Goal: Task Accomplishment & Management: Manage account settings

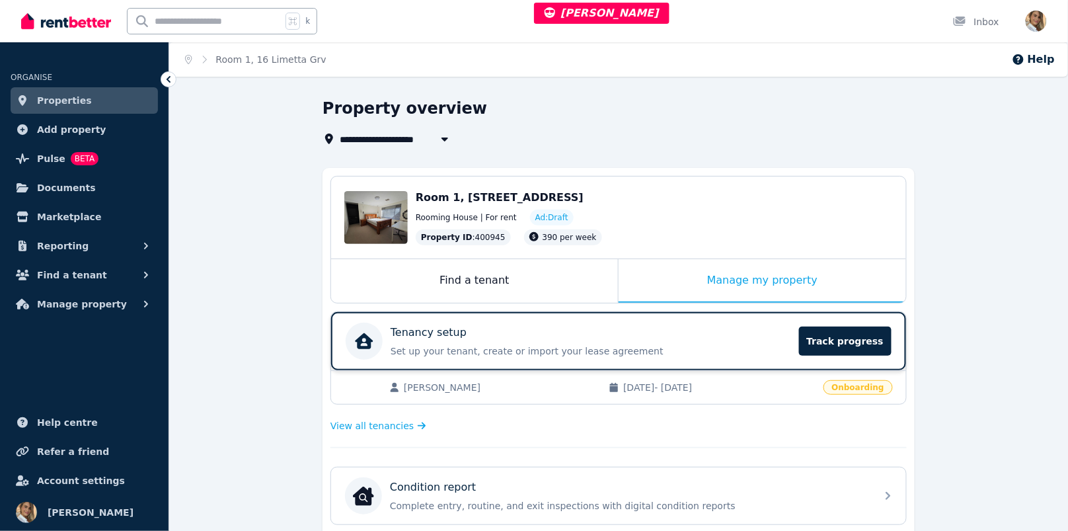
click at [467, 346] on p "Set up your tenant, create or import your lease agreement" at bounding box center [591, 350] width 400 height 13
click at [401, 424] on span "View all tenancies" at bounding box center [371, 425] width 83 height 13
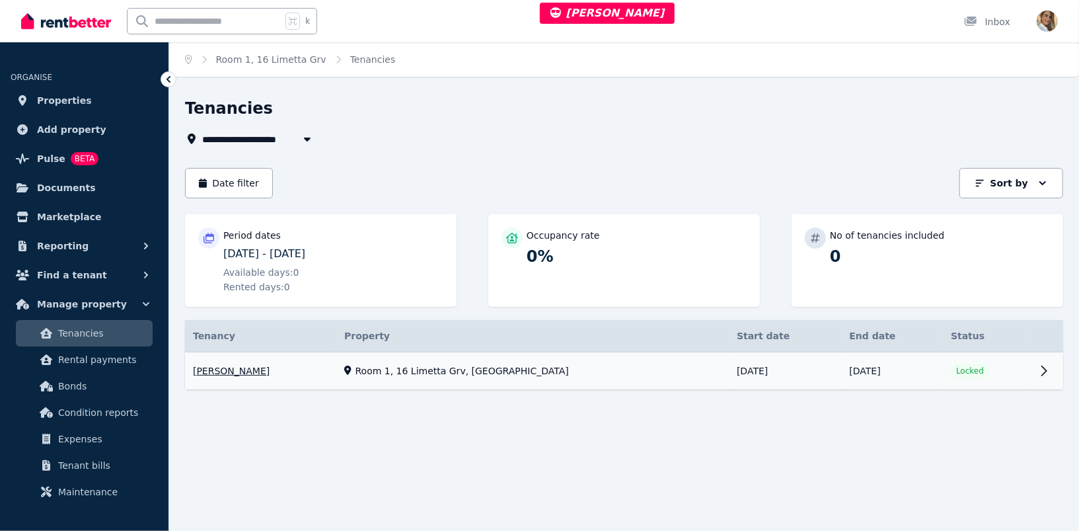
click at [336, 377] on link "View property details" at bounding box center [260, 370] width 151 height 37
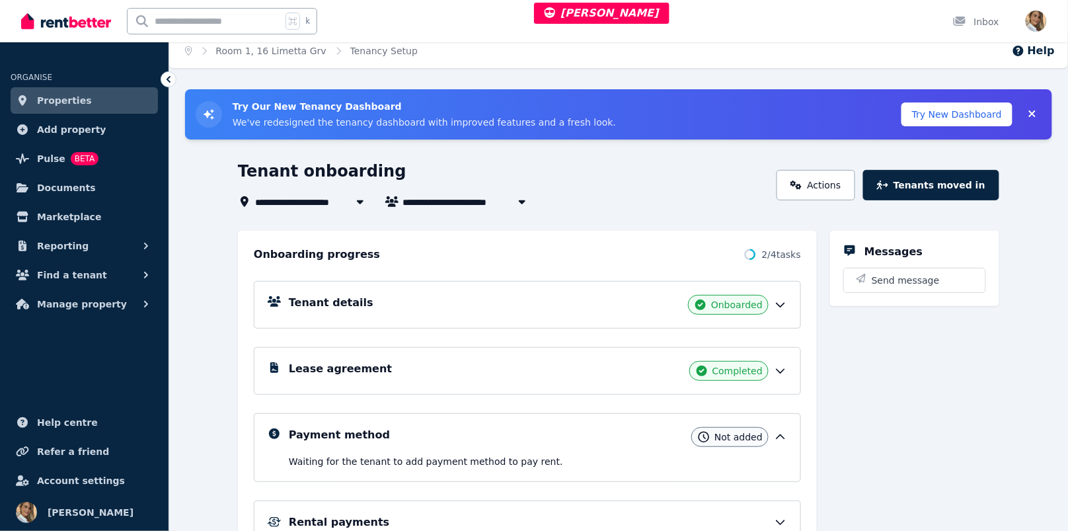
scroll to position [58, 0]
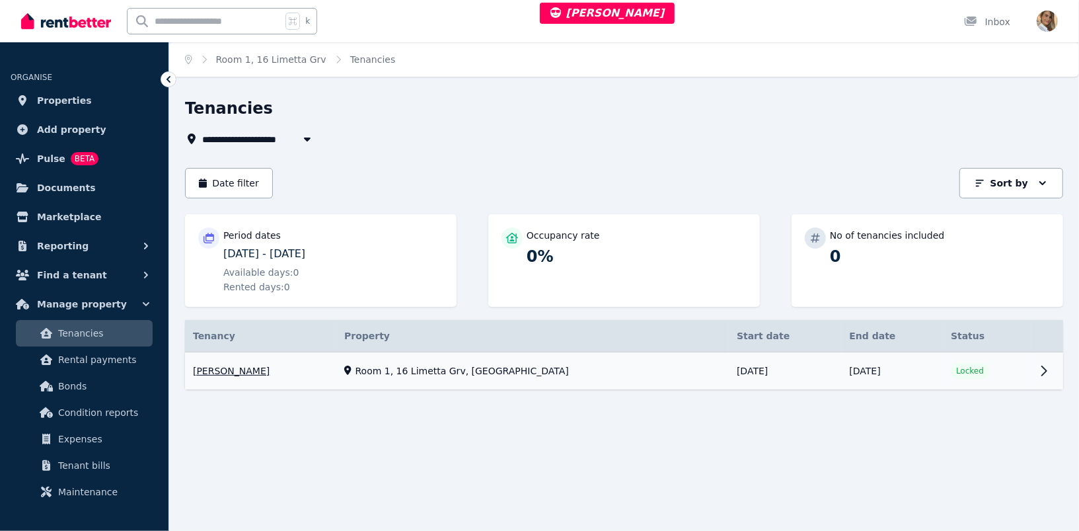
click at [262, 376] on link "View property details" at bounding box center [260, 370] width 151 height 37
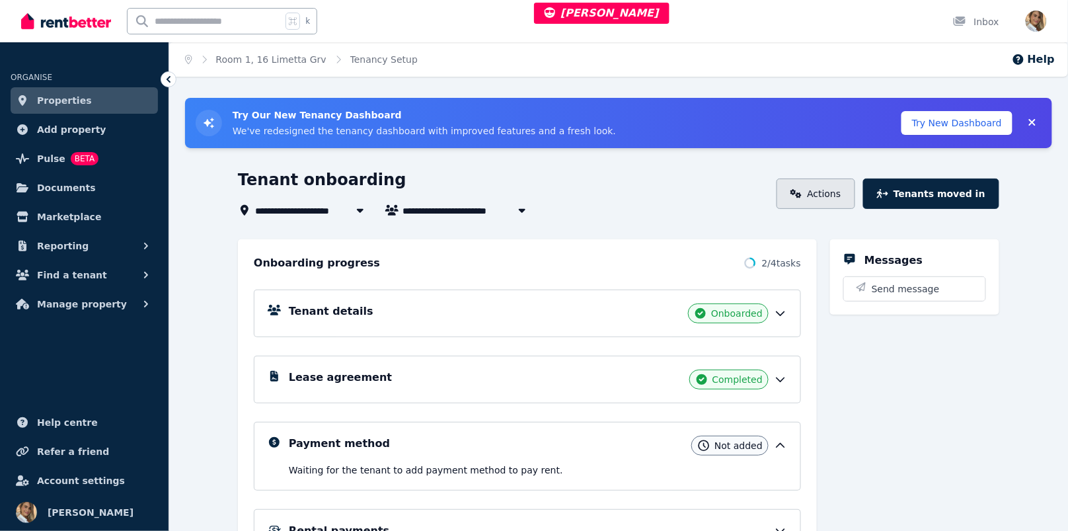
click at [802, 198] on icon at bounding box center [796, 193] width 12 height 9
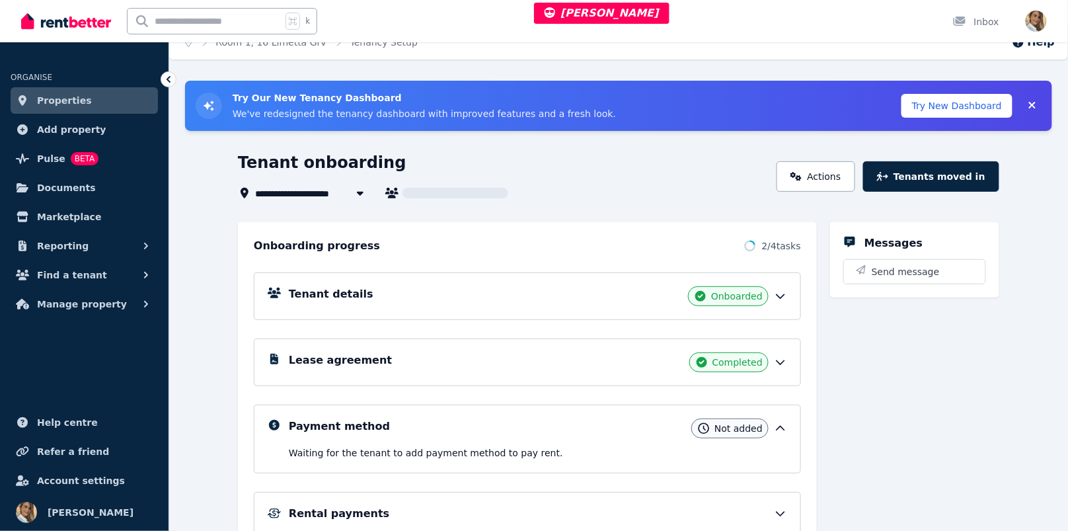
scroll to position [58, 0]
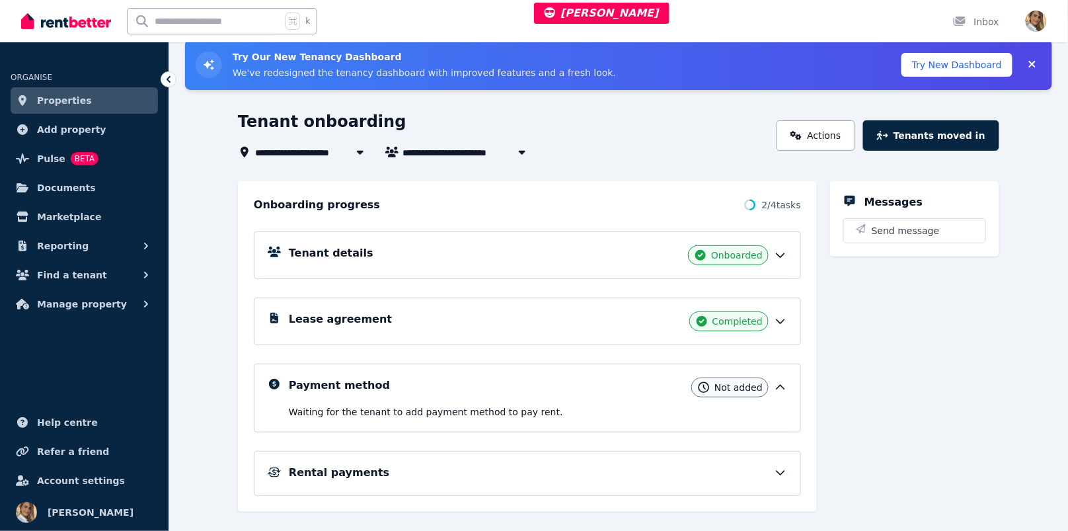
click at [492, 458] on div "Rental payments" at bounding box center [527, 473] width 547 height 45
